Goal: Task Accomplishment & Management: Use online tool/utility

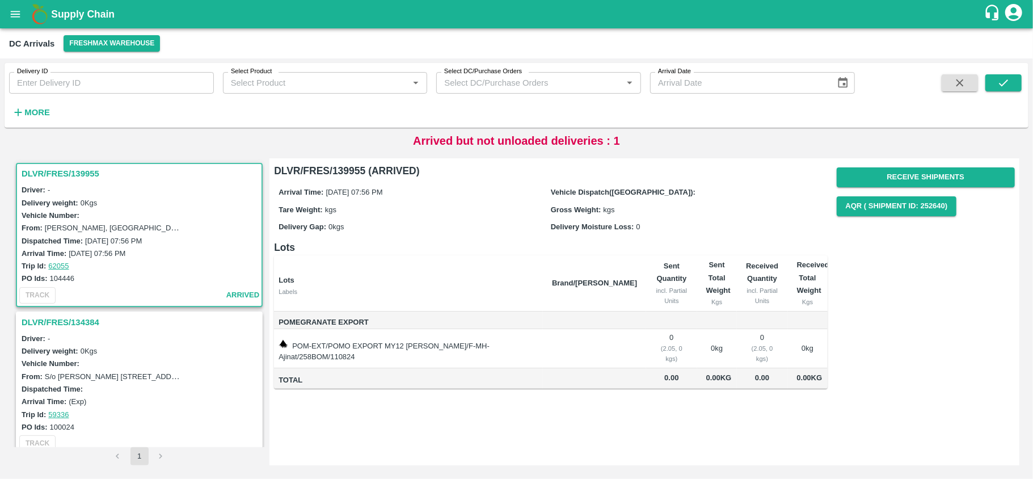
click at [620, 385] on td at bounding box center [594, 378] width 103 height 20
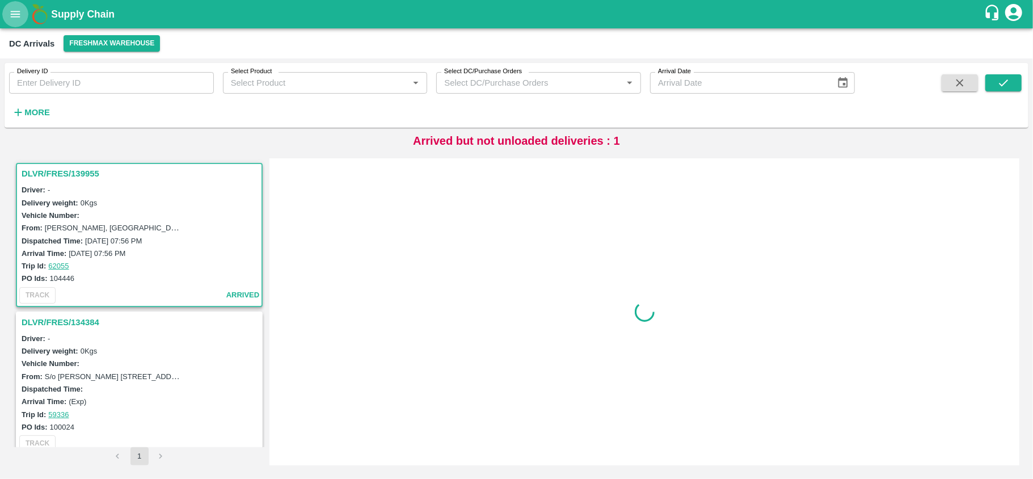
click at [15, 17] on icon "open drawer" at bounding box center [15, 14] width 12 height 12
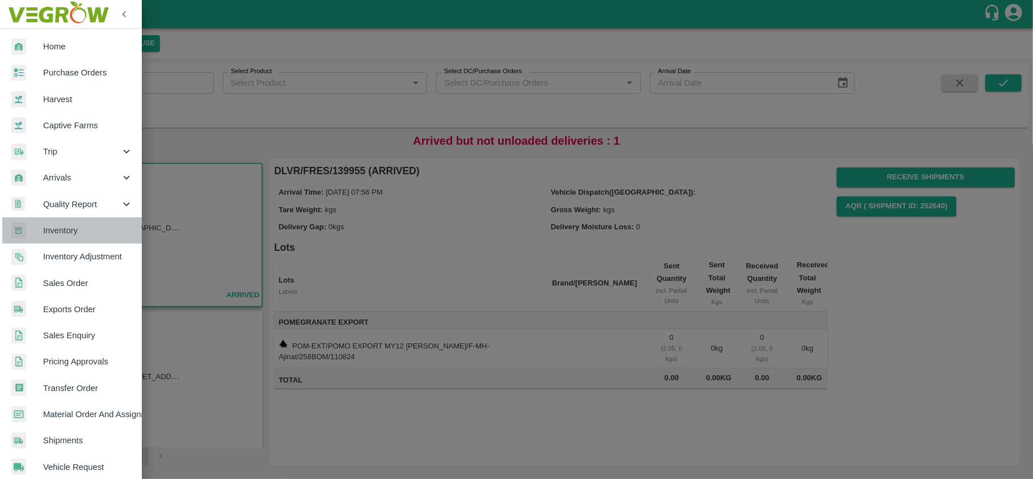
click at [85, 237] on link "Inventory" at bounding box center [71, 230] width 142 height 26
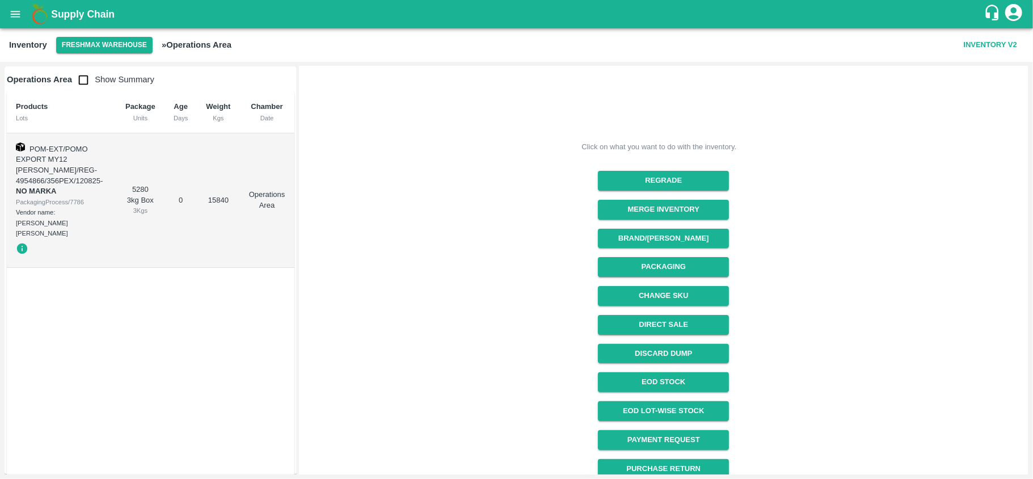
scroll to position [123, 0]
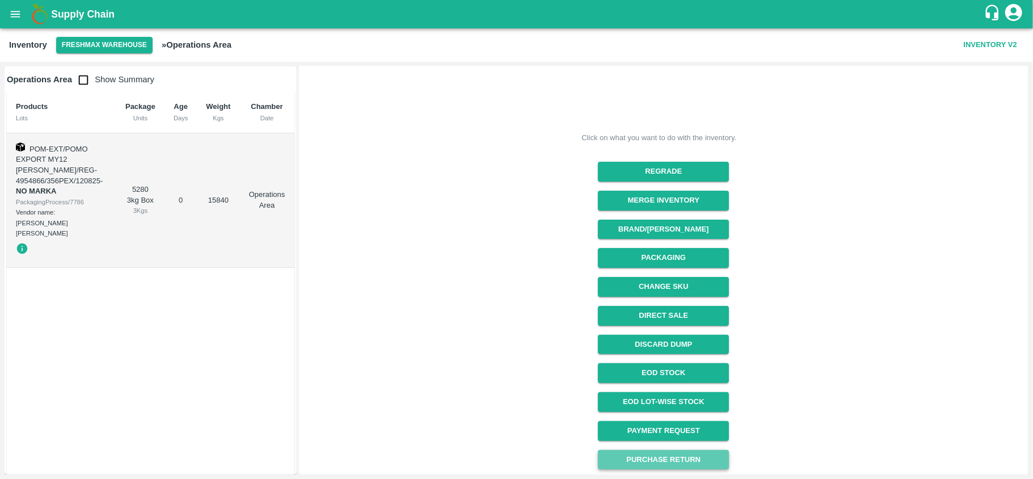
click at [668, 455] on button "Purchase Return" at bounding box center [663, 460] width 131 height 20
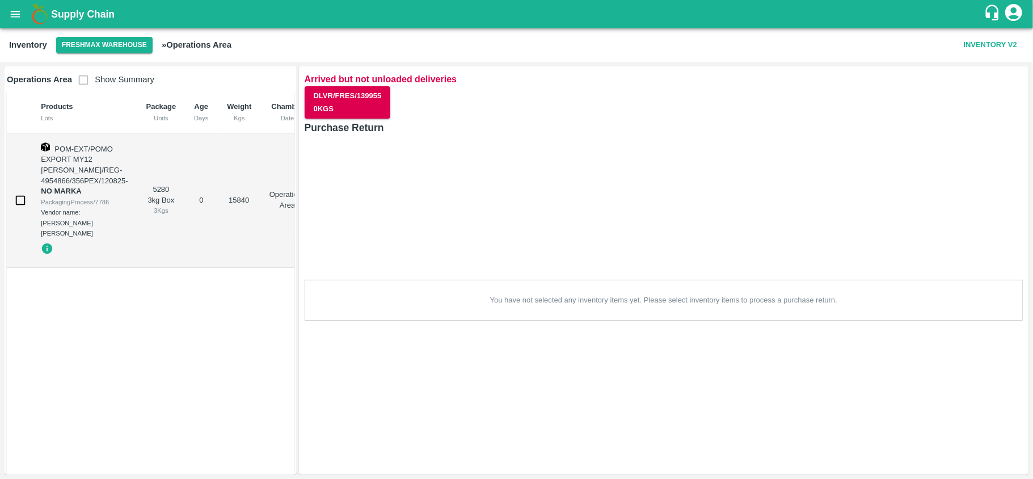
scroll to position [0, 0]
